Goal: Register for event/course

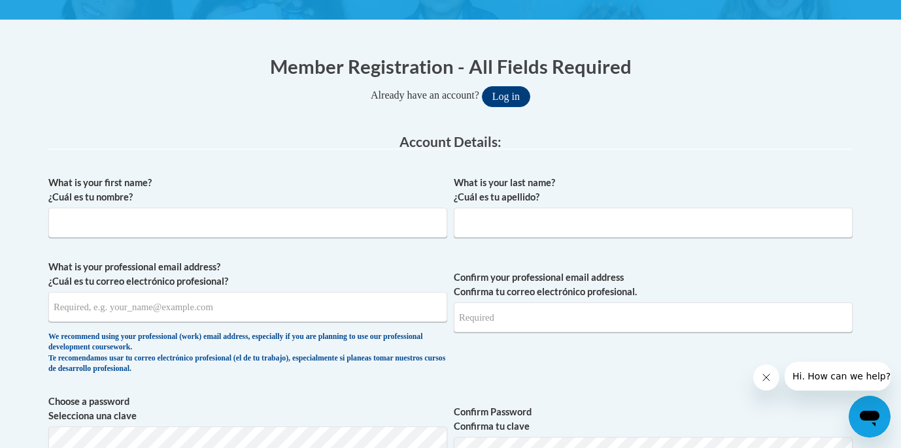
scroll to position [293, 0]
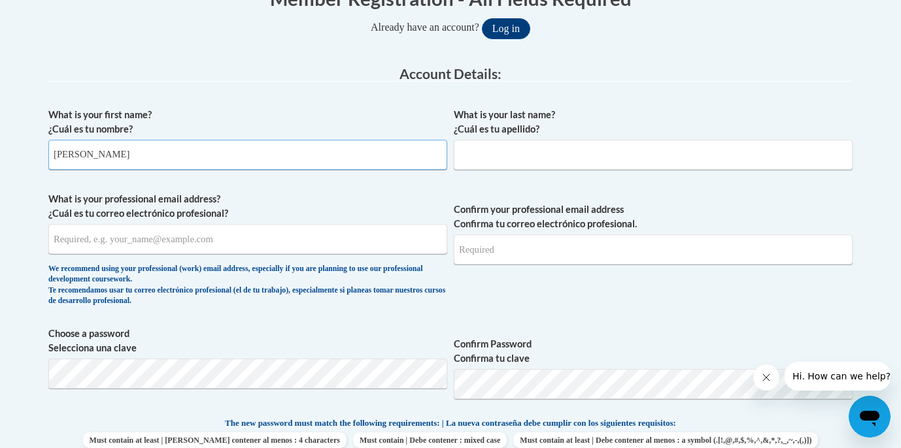
type input "Nikki"
type input "Davison"
type input "ndavison@starkvillesd.com"
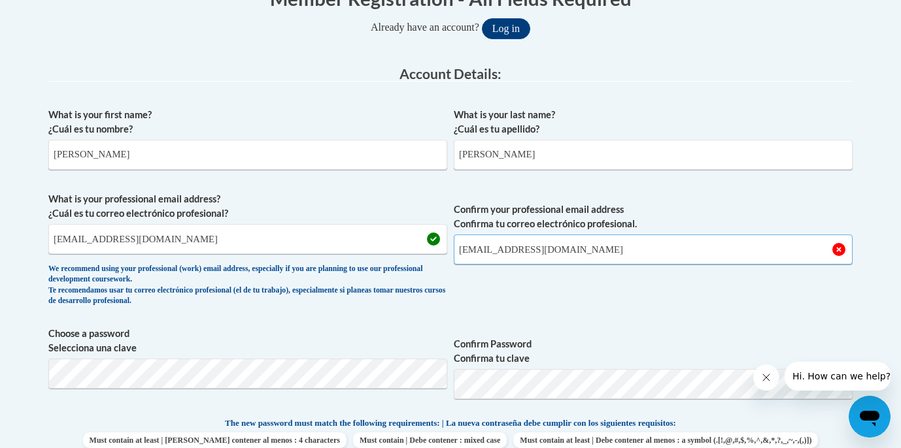
type input "ndavison@starkvillesd.com"
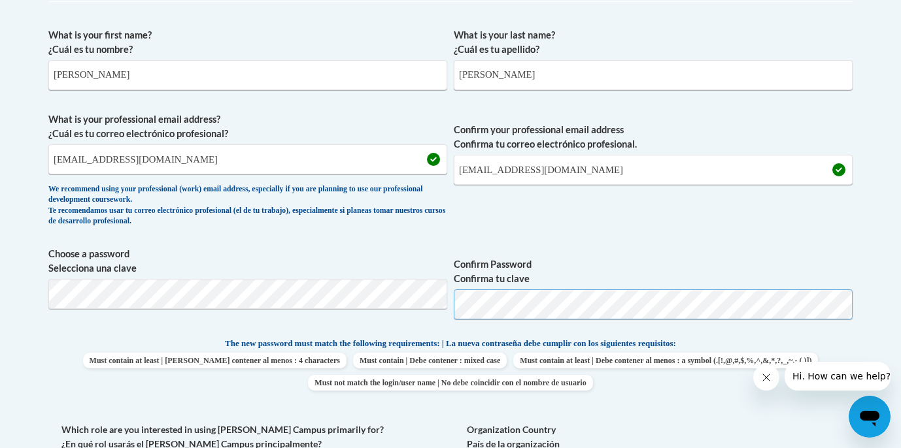
scroll to position [493, 0]
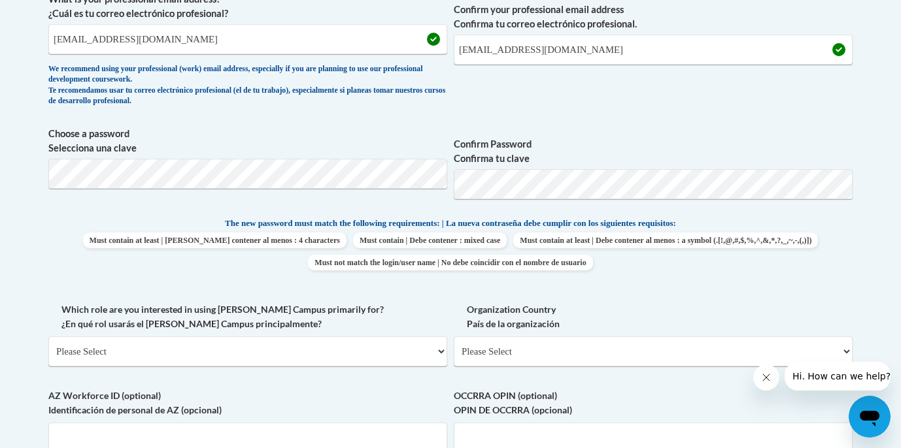
click at [746, 309] on label "Organization Country País de la organización" at bounding box center [653, 317] width 399 height 29
click at [746, 337] on select "Please Select United States | Estados Unidos Outside of the United States | Fue…" at bounding box center [653, 352] width 399 height 30
select select "fbf2d438-af2f-41f8-98f1-81c410e29de3"
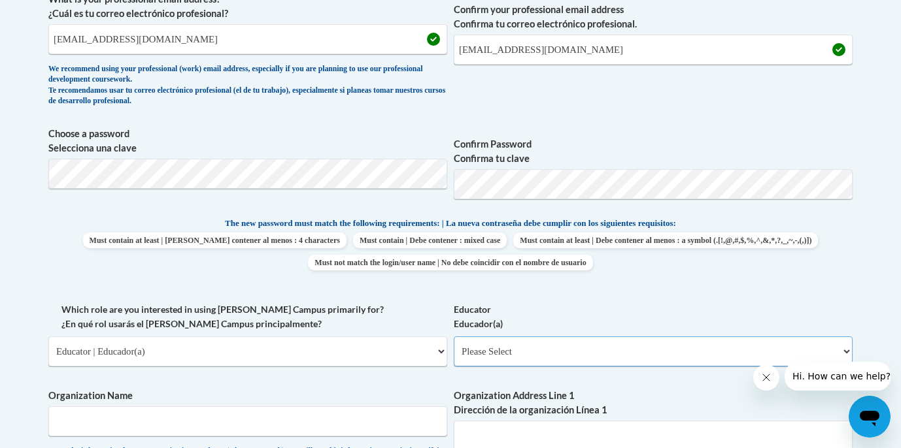
select select "8e40623d-54d0-45cd-9f92-5df65cd3f8cf"
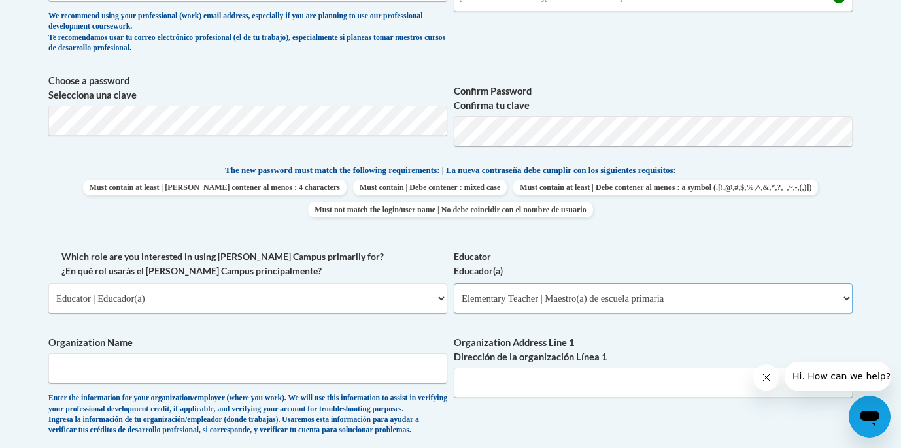
scroll to position [647, 0]
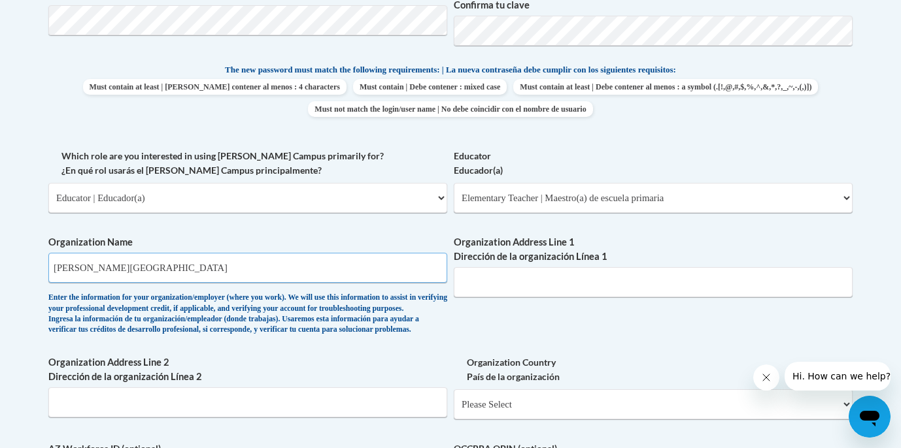
type input "Sudduth Elementary School"
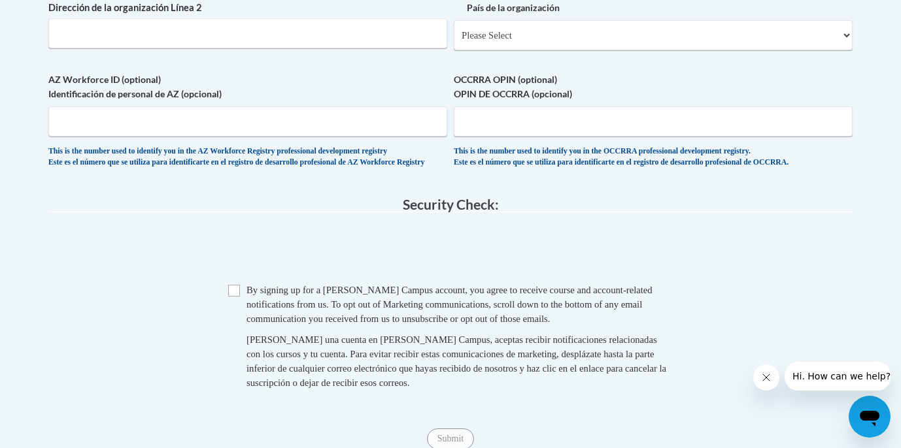
scroll to position [991, 0]
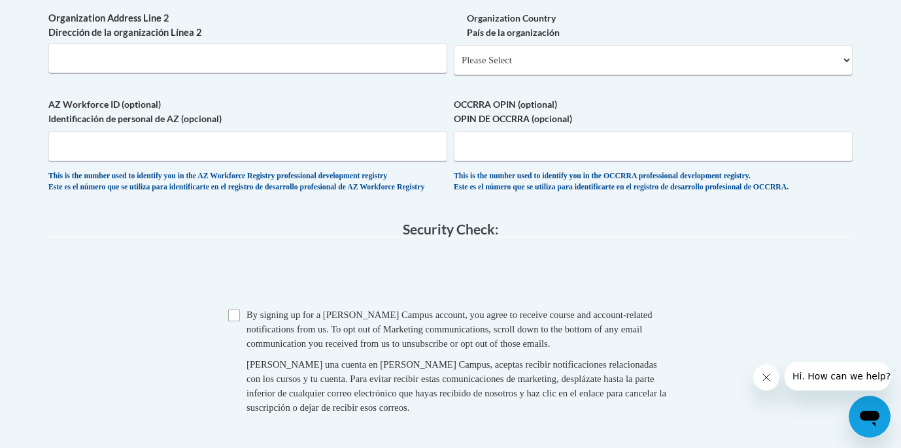
type input "101 Greenfield"
select select "ad49bcad-a171-4b2e-b99c-48b446064914"
select select
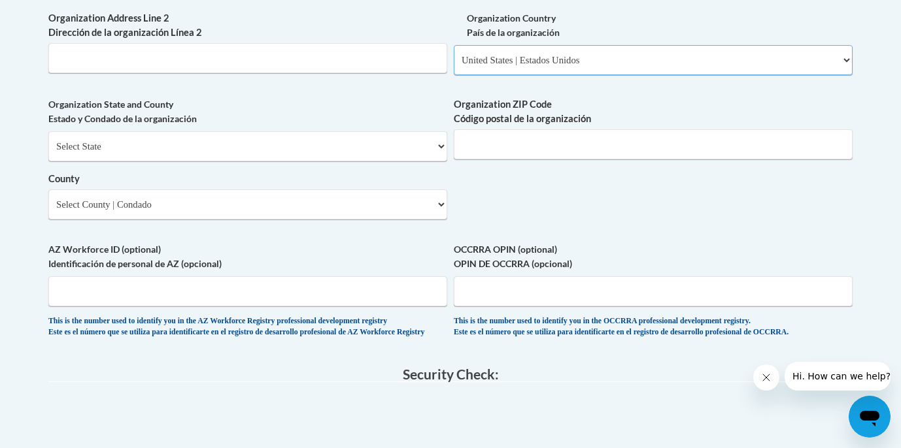
scroll to position [984, 0]
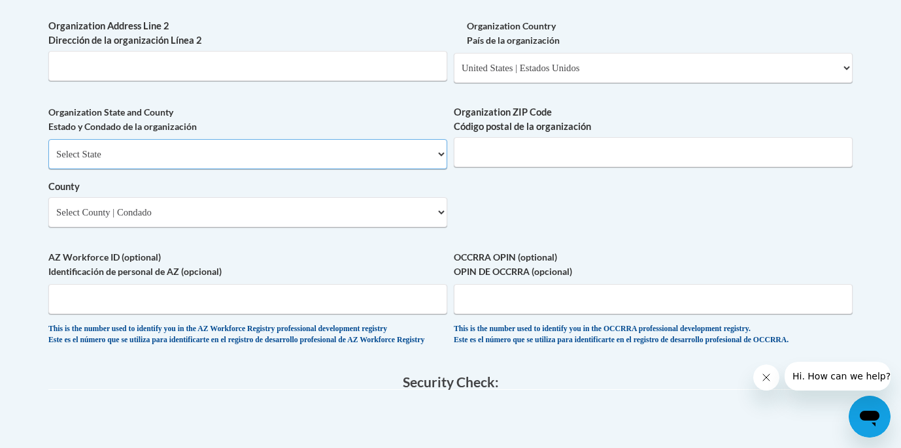
select select "Mississippi"
select select "Oktibbeha"
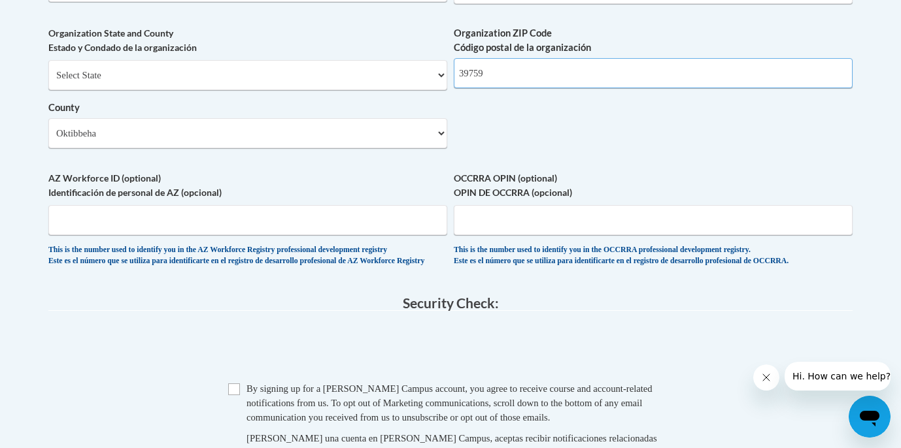
scroll to position [1178, 0]
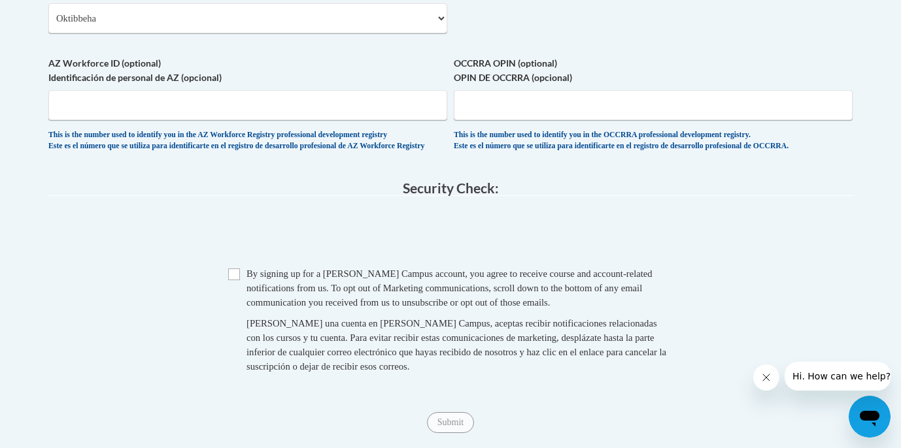
type input "39759"
click at [231, 278] on input "Checkbox" at bounding box center [234, 275] width 12 height 12
checkbox input "true"
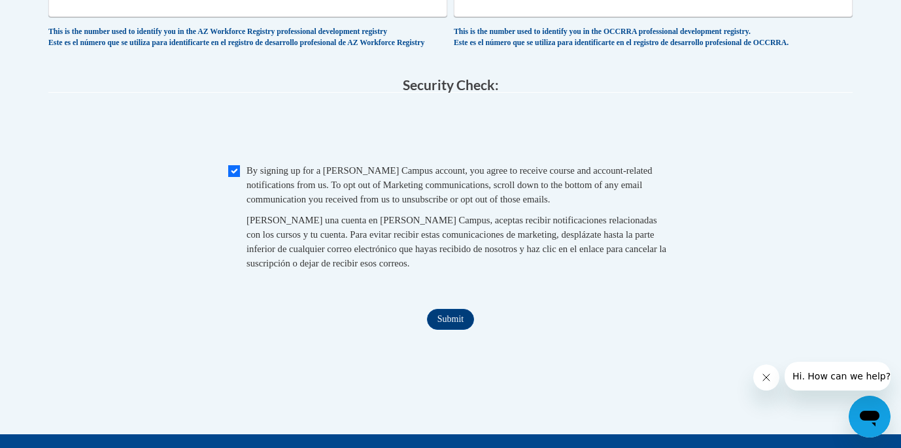
scroll to position [1485, 0]
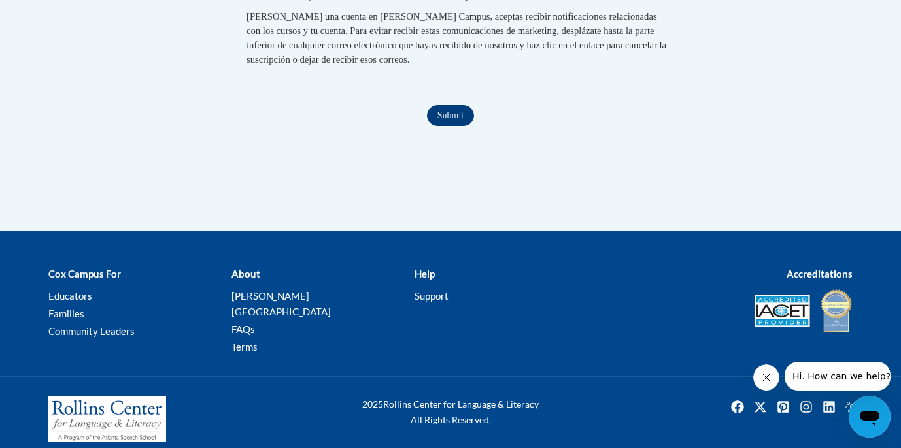
click at [439, 114] on input "Submit" at bounding box center [450, 115] width 47 height 21
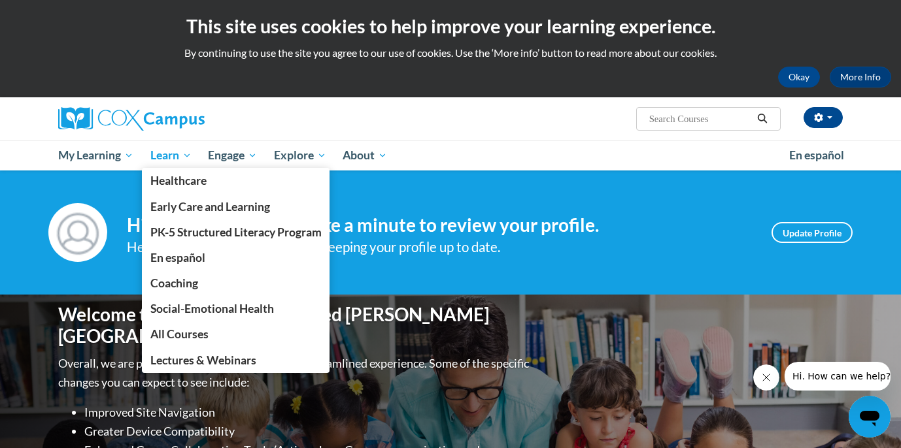
click at [170, 151] on span "Learn" at bounding box center [170, 156] width 41 height 16
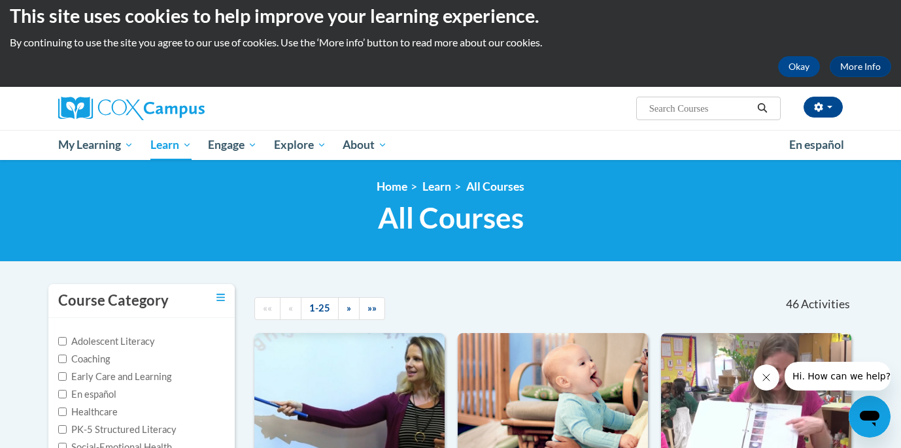
scroll to position [209, 0]
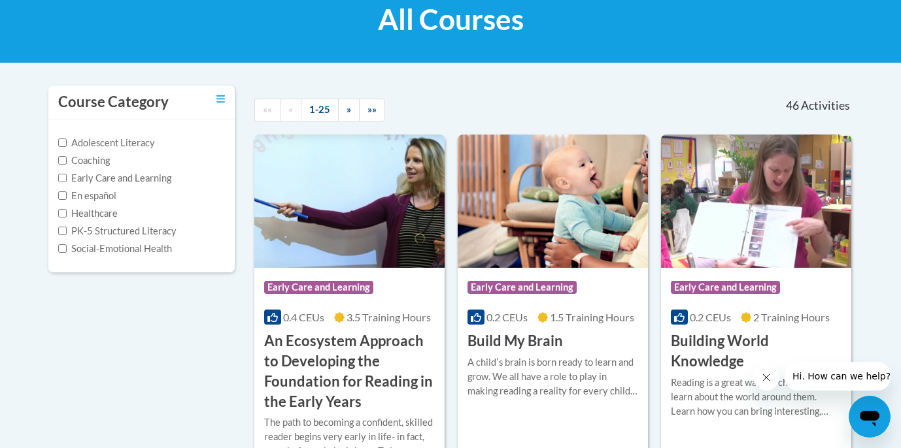
click at [65, 229] on span "PK-5 Structured Literacy" at bounding box center [117, 230] width 118 height 11
click at [62, 229] on input "PK-5 Structured Literacy" at bounding box center [62, 231] width 8 height 8
checkbox input "true"
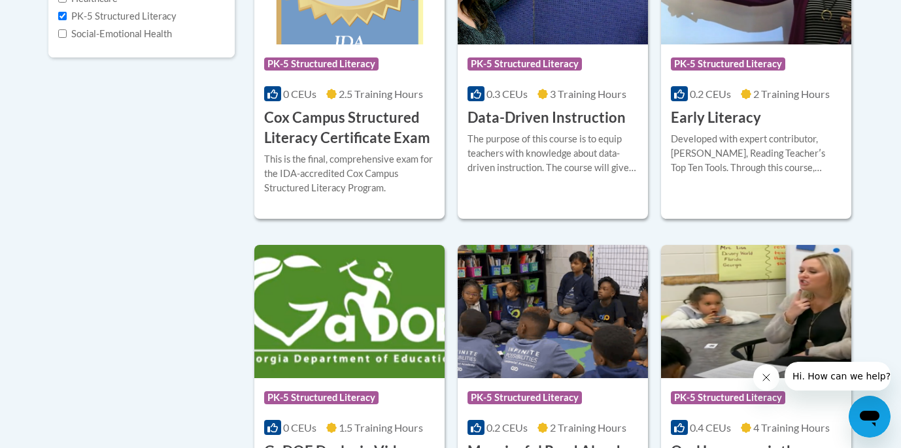
scroll to position [427, 0]
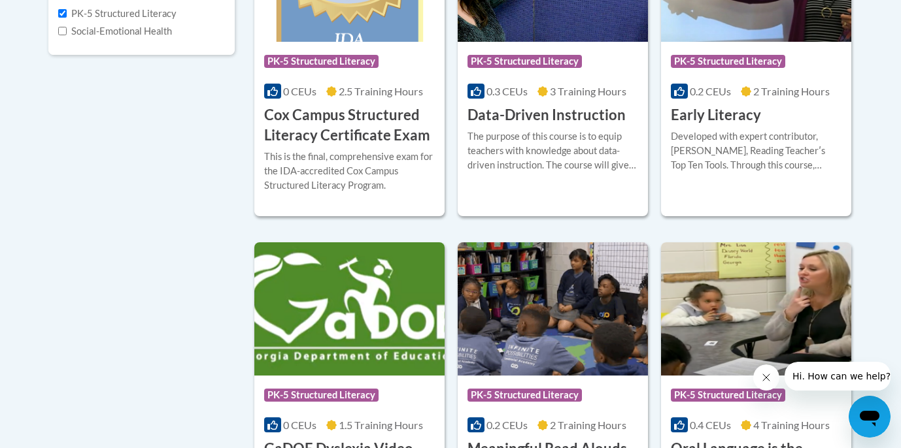
click at [768, 380] on icon "Close message from company" at bounding box center [766, 377] width 7 height 7
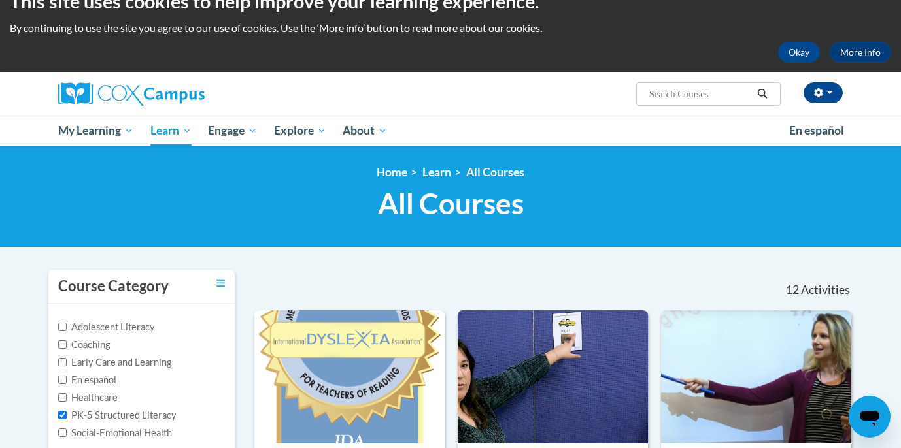
scroll to position [190, 0]
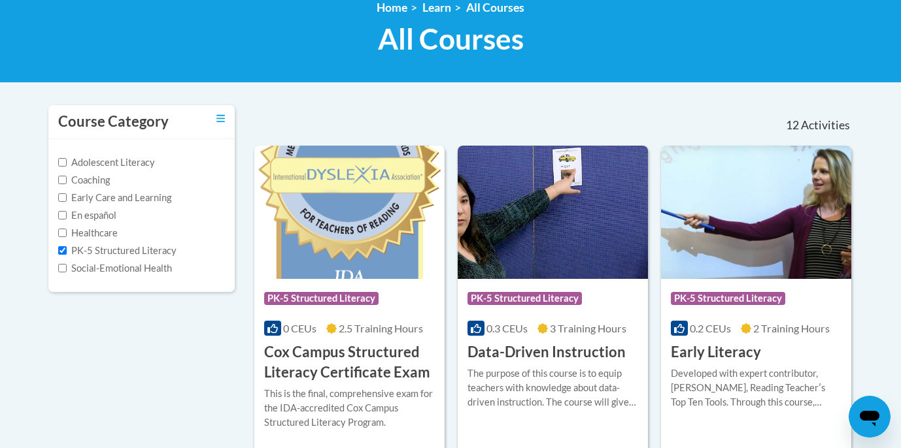
click at [578, 355] on h3 "Data-Driven Instruction" at bounding box center [546, 352] width 158 height 20
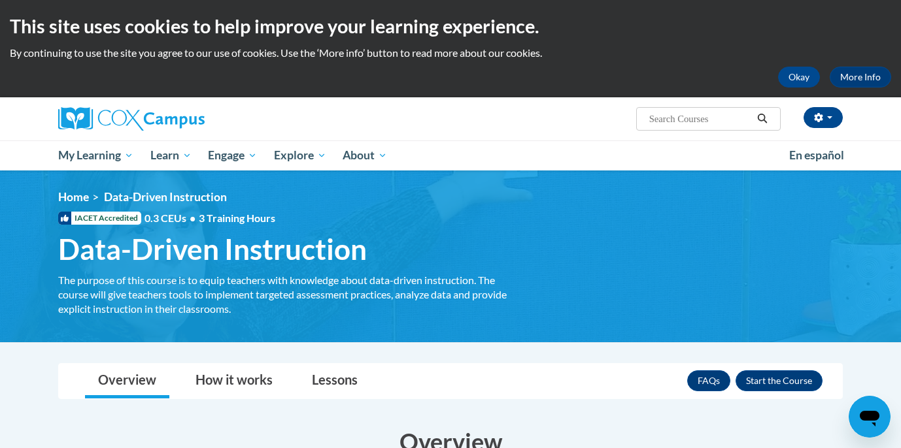
scroll to position [95, 0]
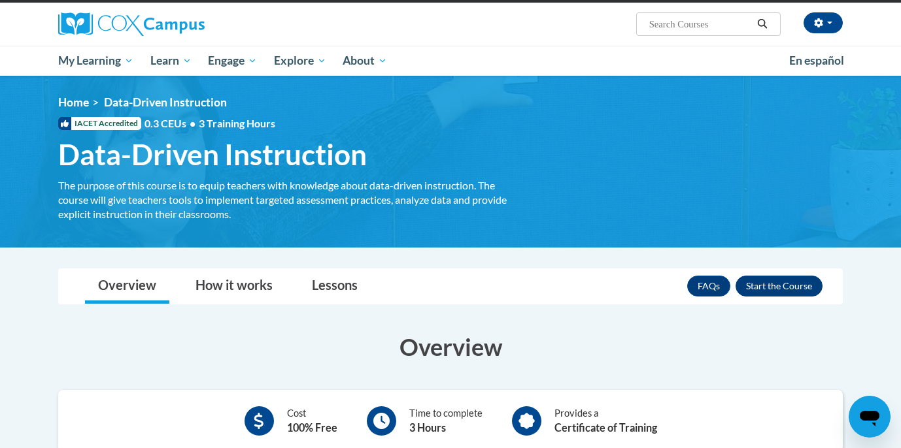
click at [769, 289] on button "Enroll" at bounding box center [778, 286] width 87 height 21
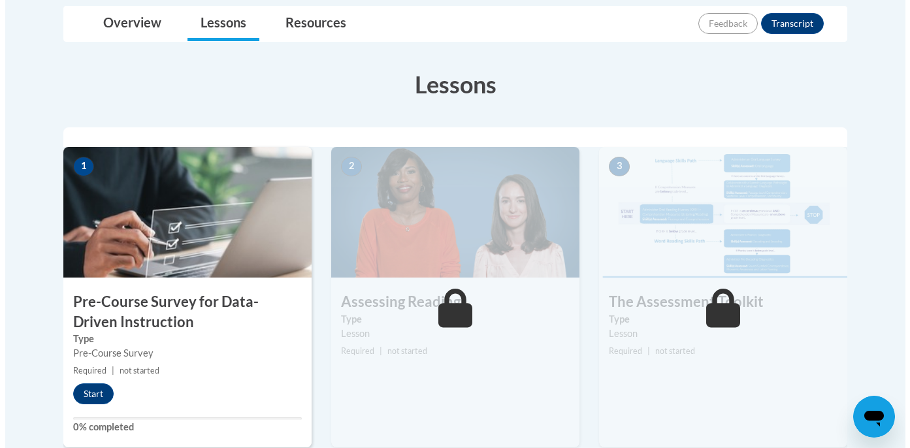
scroll to position [452, 0]
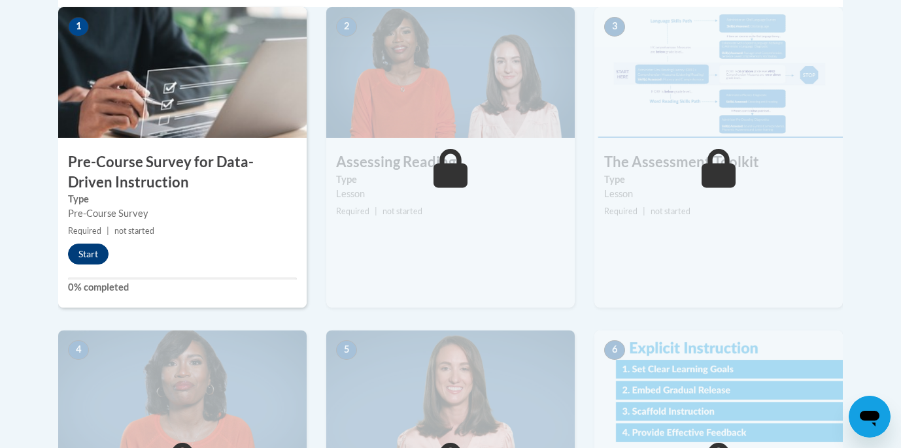
click at [86, 248] on button "Start" at bounding box center [88, 254] width 41 height 21
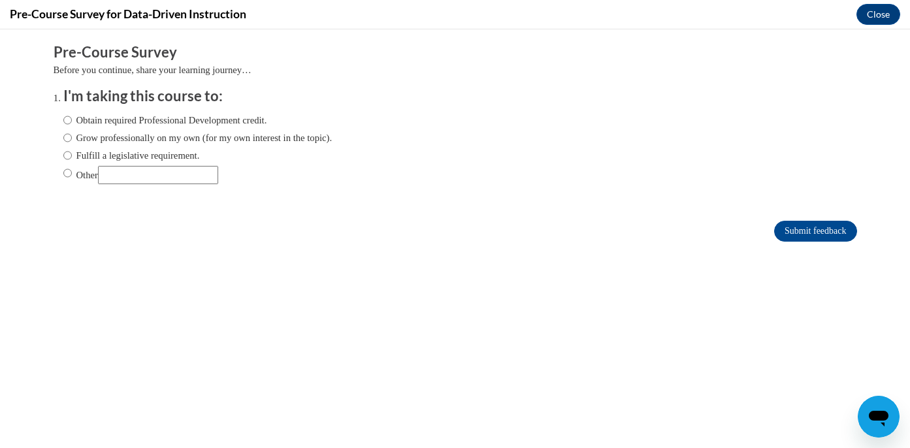
scroll to position [0, 0]
click at [63, 119] on input "Obtain required Professional Development credit." at bounding box center [67, 120] width 8 height 14
radio input "true"
click at [797, 226] on input "Submit feedback" at bounding box center [815, 231] width 82 height 21
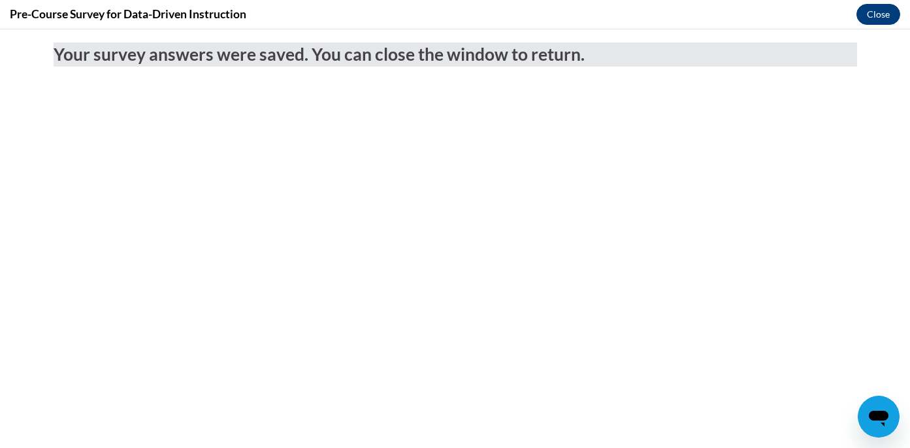
click at [888, 8] on button "Close" at bounding box center [879, 14] width 44 height 21
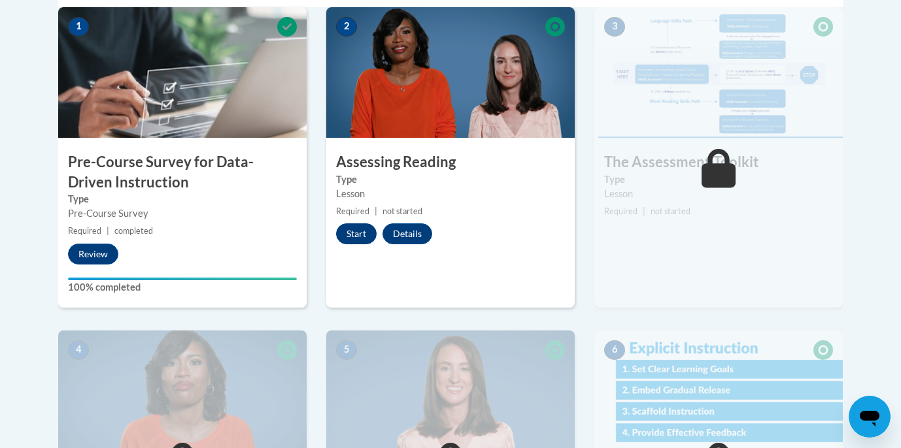
click at [357, 237] on button "Start" at bounding box center [356, 234] width 41 height 21
